Goal: Check status

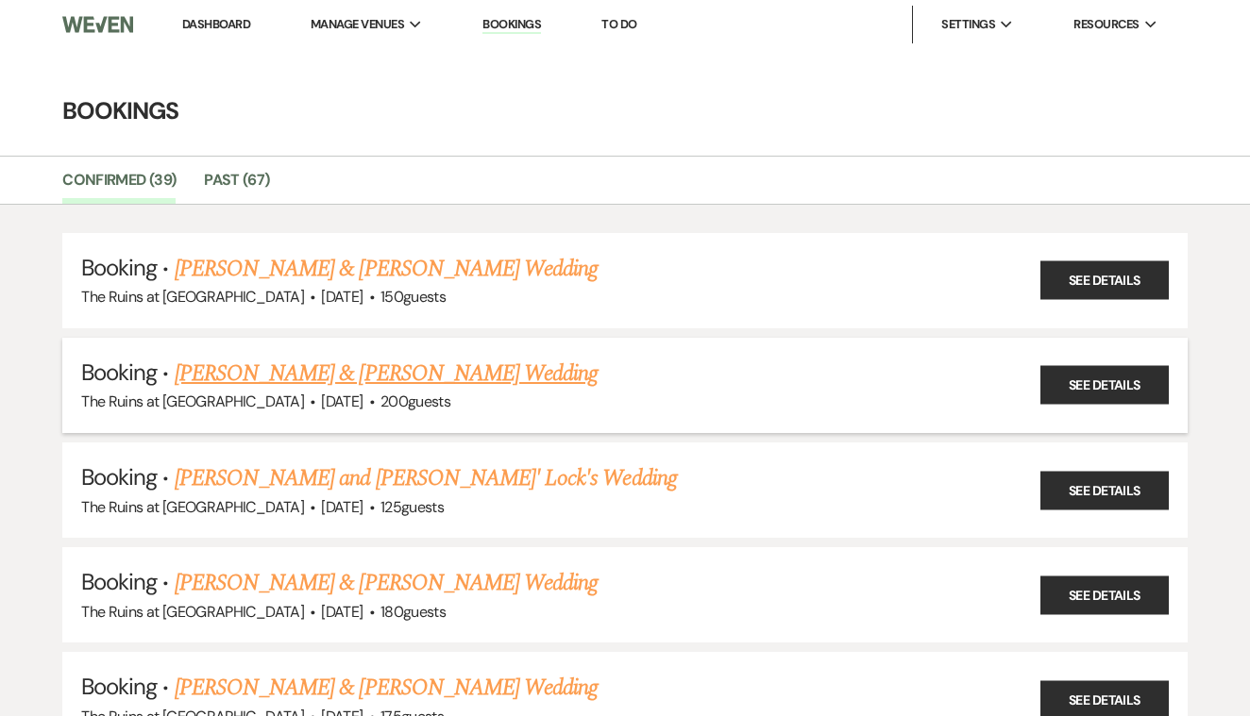
click at [433, 375] on link "[PERSON_NAME] & [PERSON_NAME] Wedding" at bounding box center [386, 374] width 423 height 34
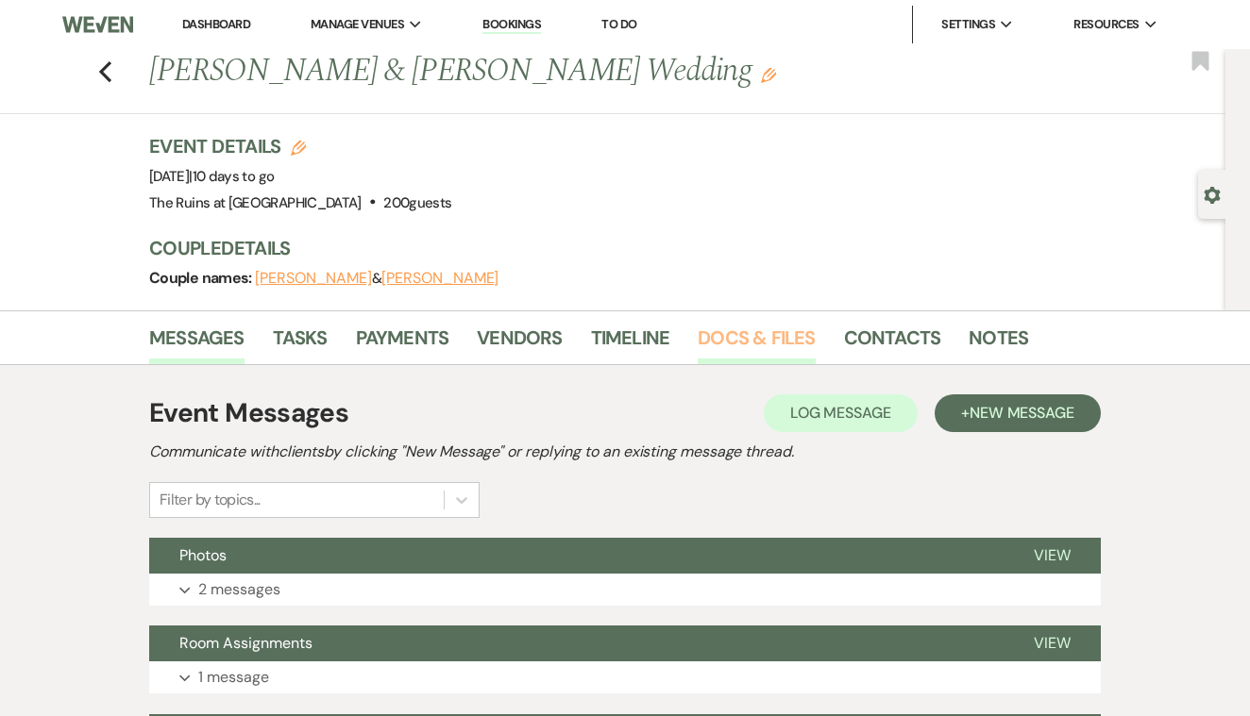
click at [730, 338] on link "Docs & Files" at bounding box center [756, 344] width 117 height 42
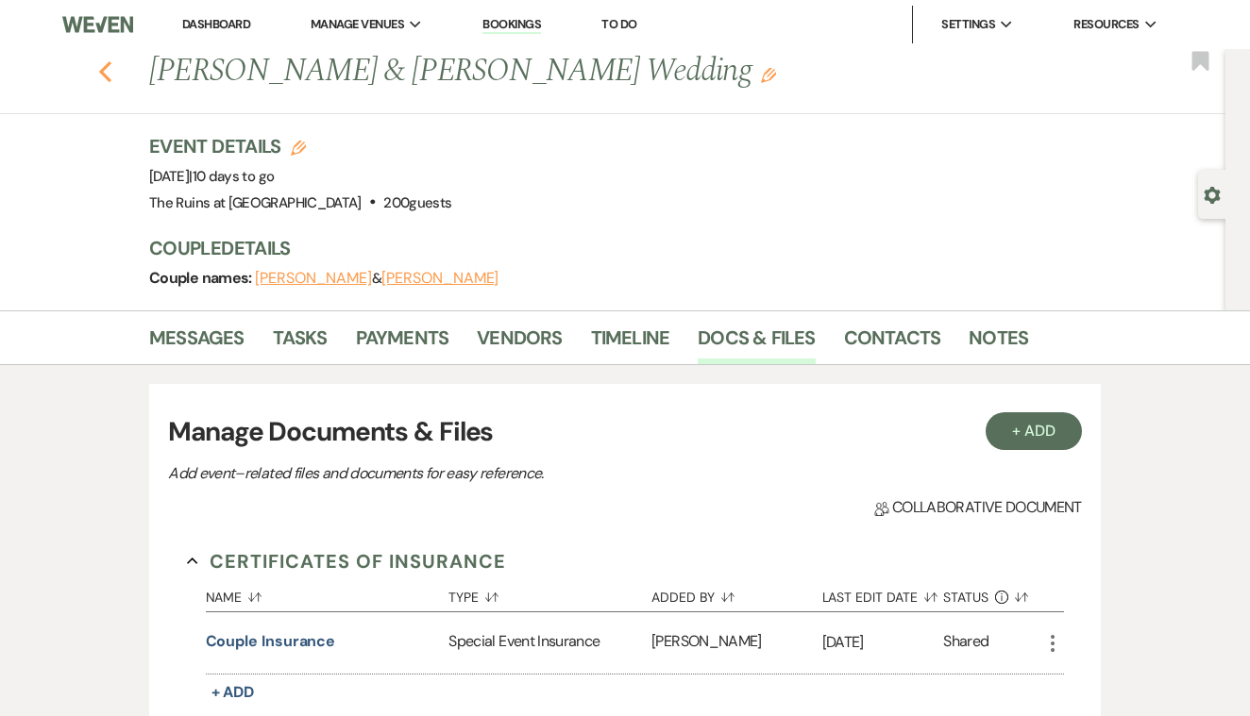
click at [103, 71] on use "button" at bounding box center [105, 71] width 12 height 21
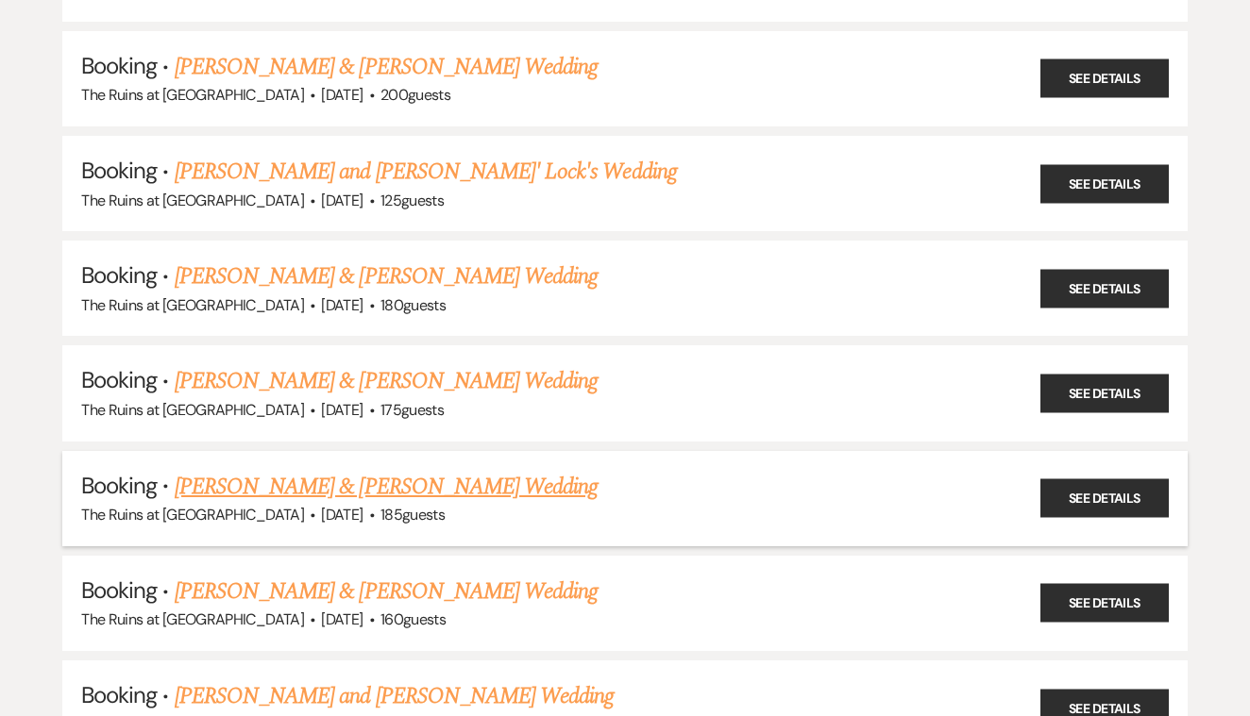
scroll to position [305, 0]
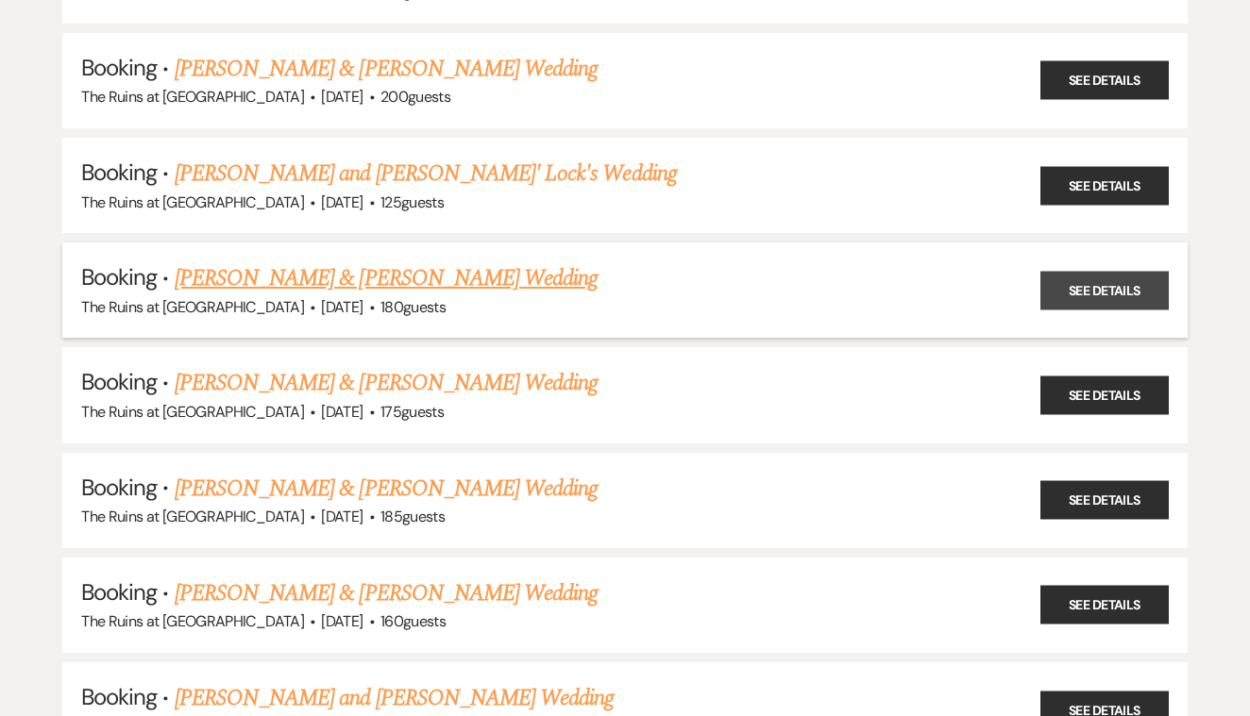
click at [1073, 278] on link "See Details" at bounding box center [1104, 290] width 128 height 39
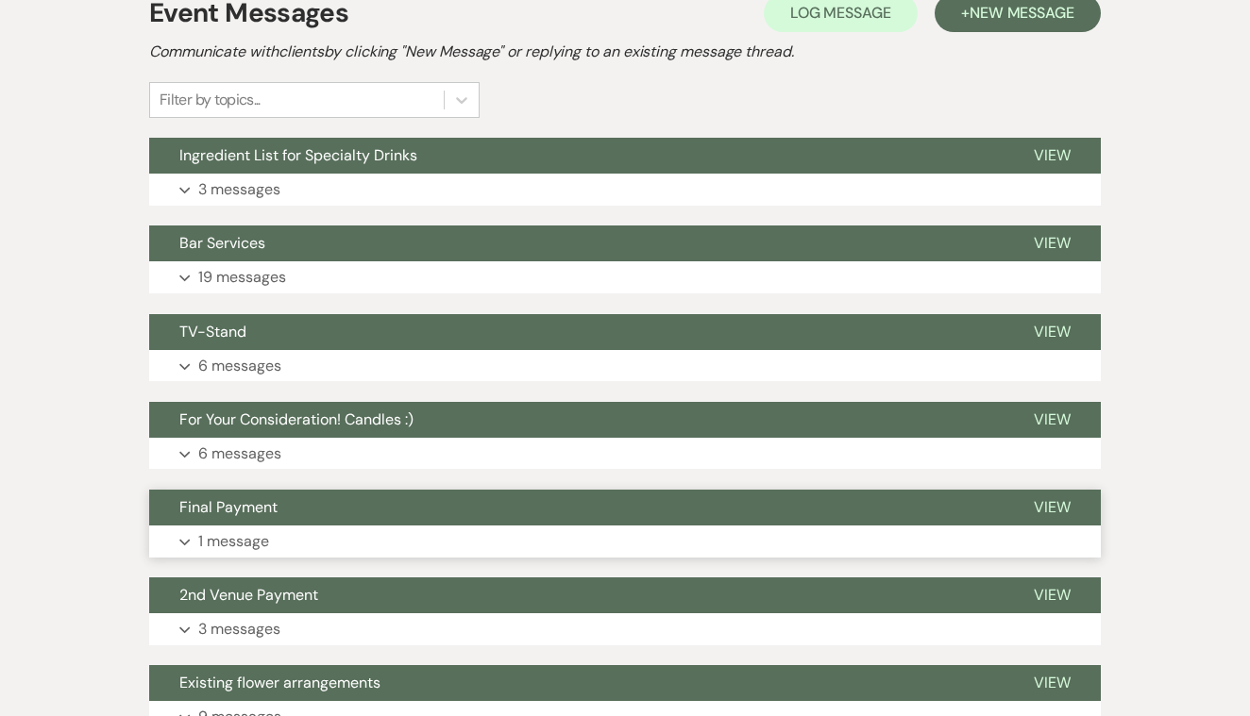
scroll to position [397, 0]
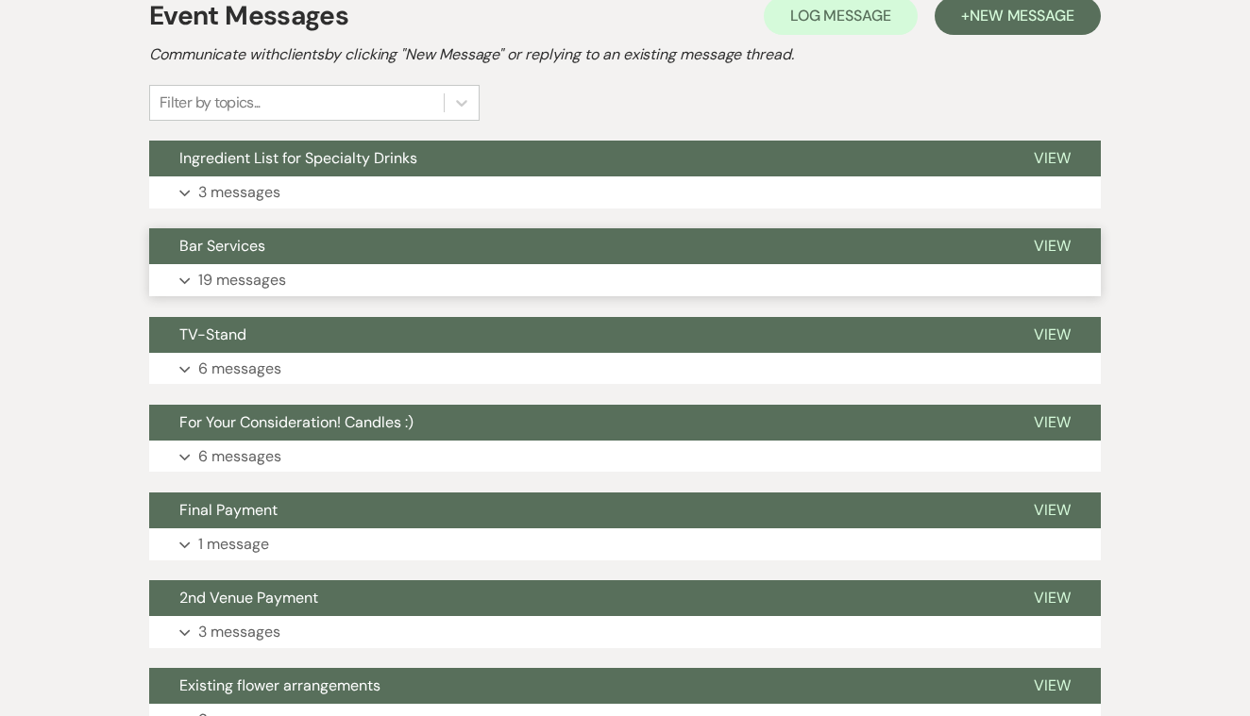
click at [1053, 246] on span "View" at bounding box center [1052, 246] width 37 height 20
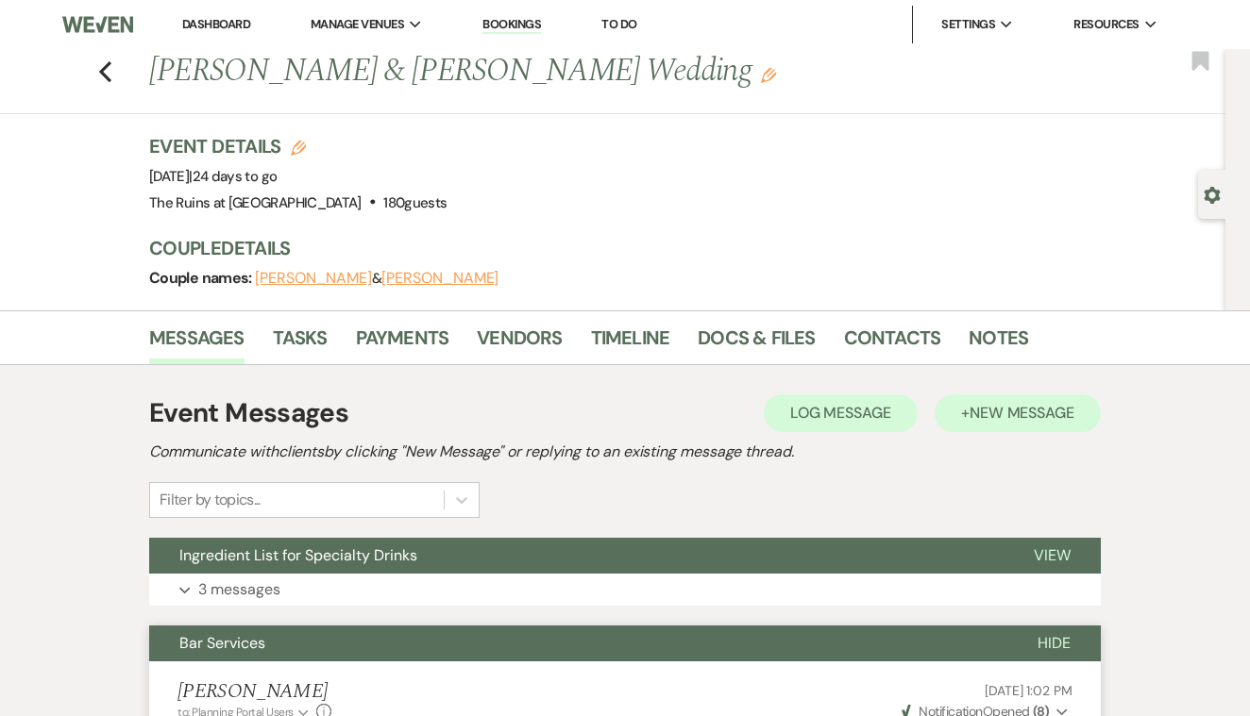
scroll to position [0, 0]
click at [1049, 555] on span "View" at bounding box center [1052, 556] width 37 height 20
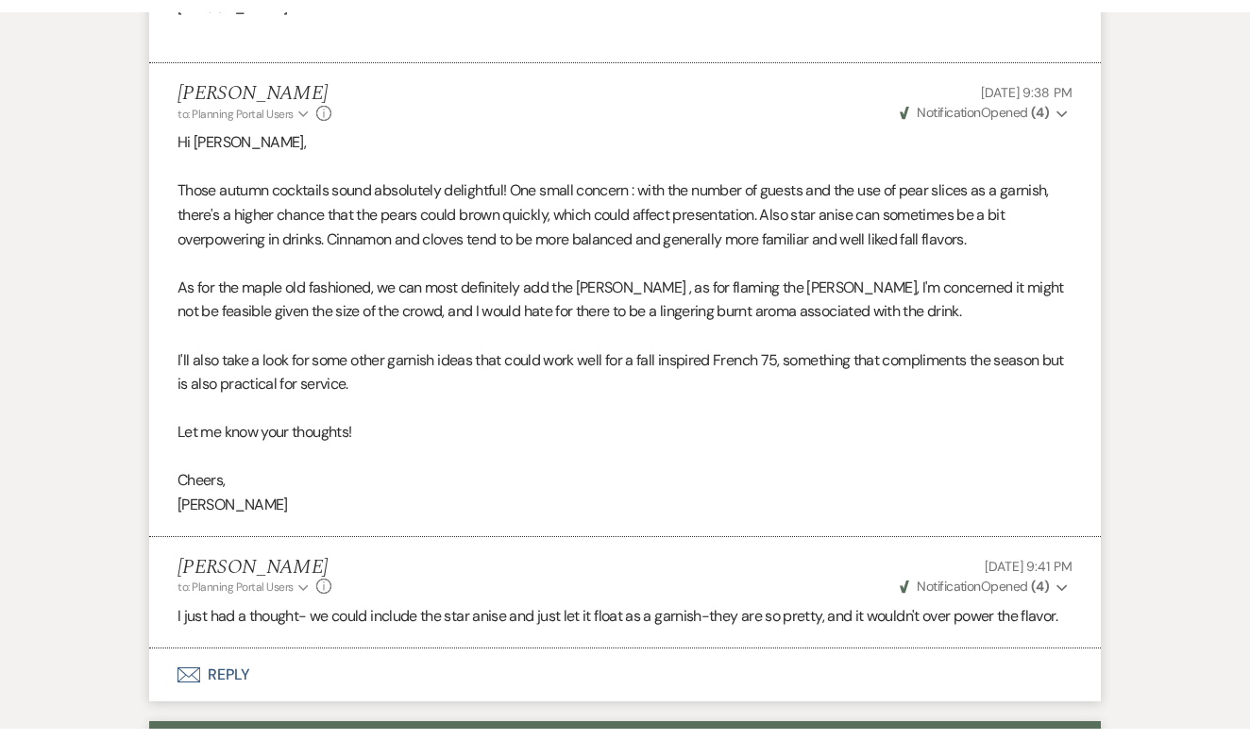
scroll to position [1266, 0]
